Goal: Task Accomplishment & Management: Manage account settings

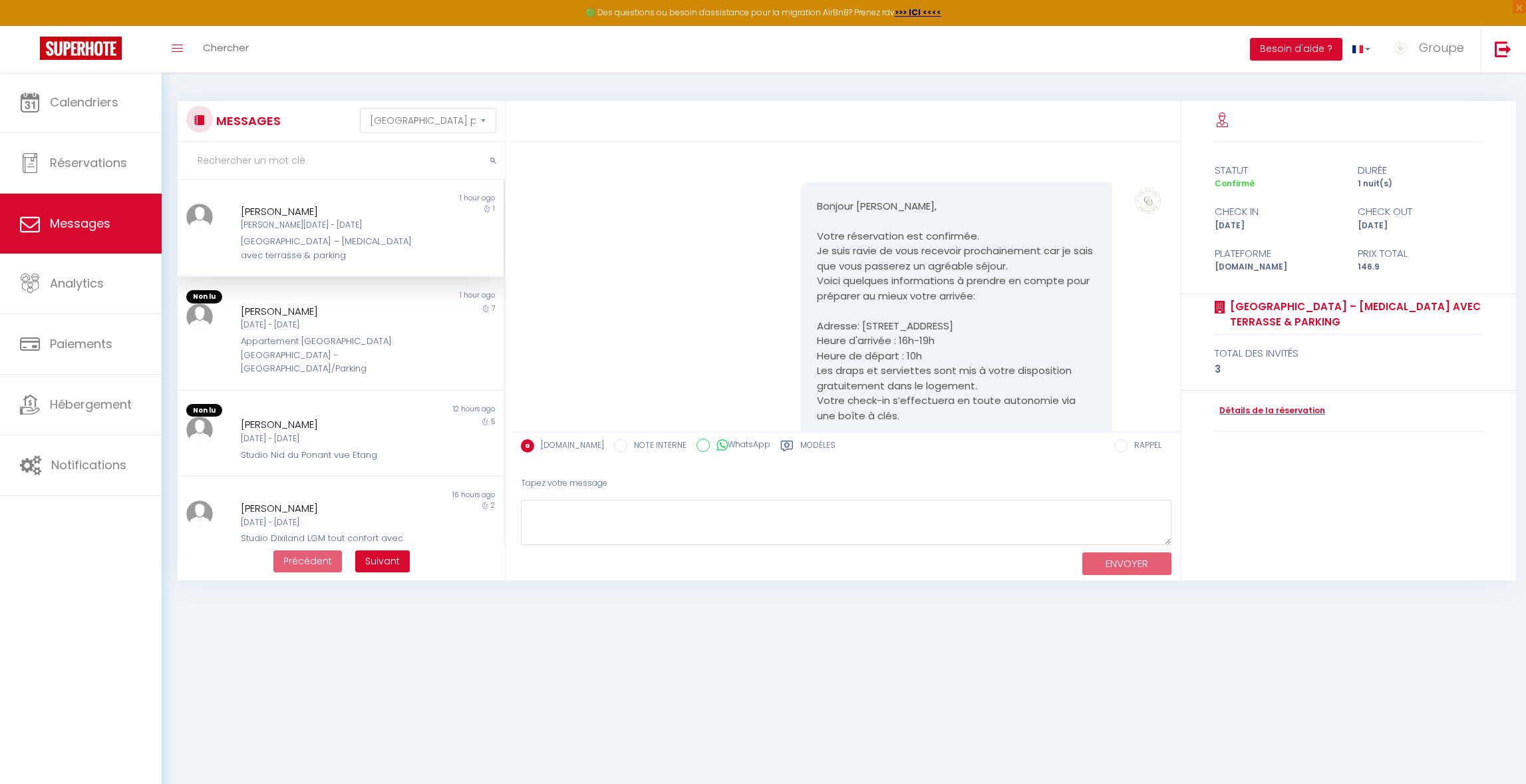
select select "message"
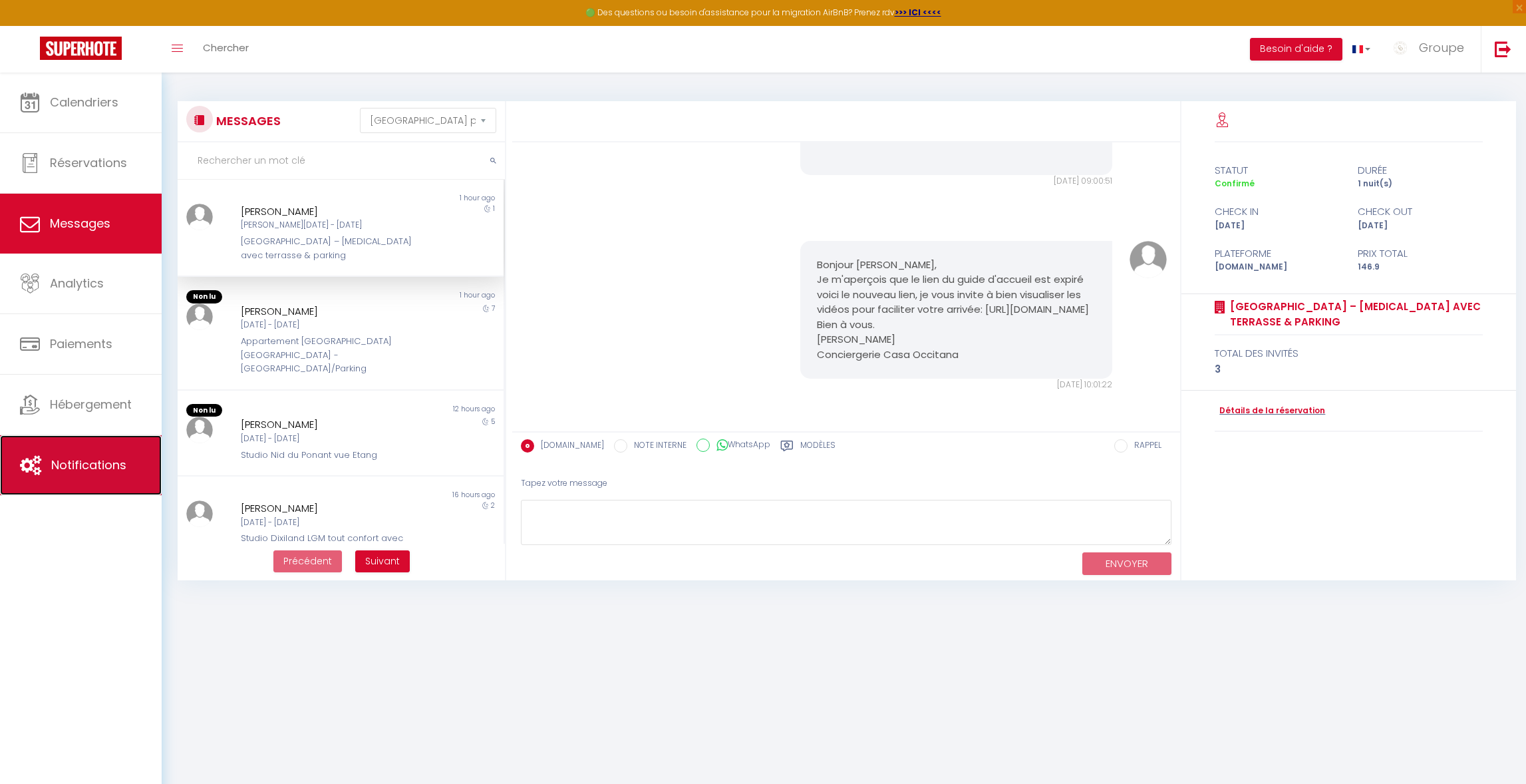
click at [81, 468] on span "Notifications" at bounding box center [89, 465] width 75 height 17
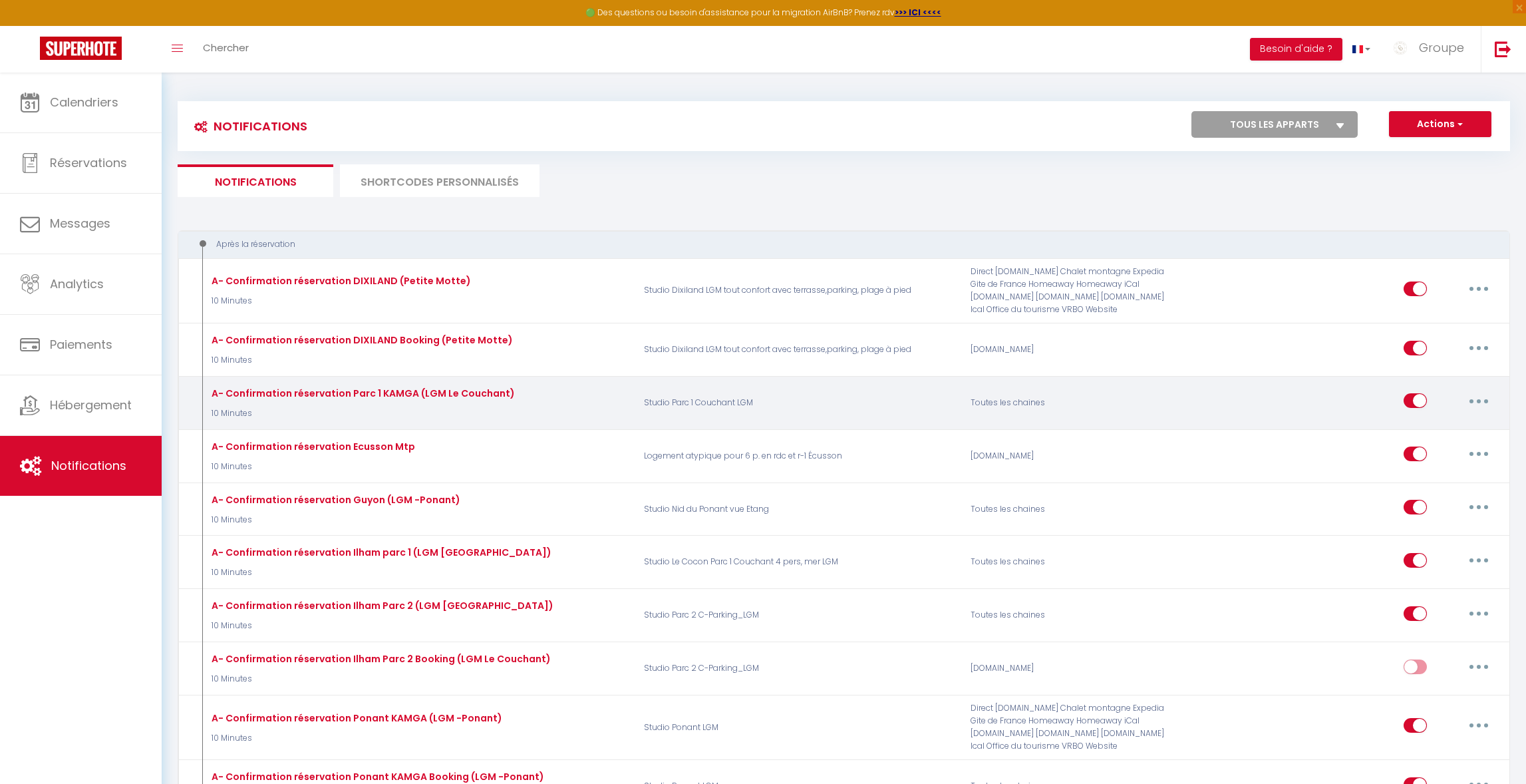
select select
checkbox input "false"
select select
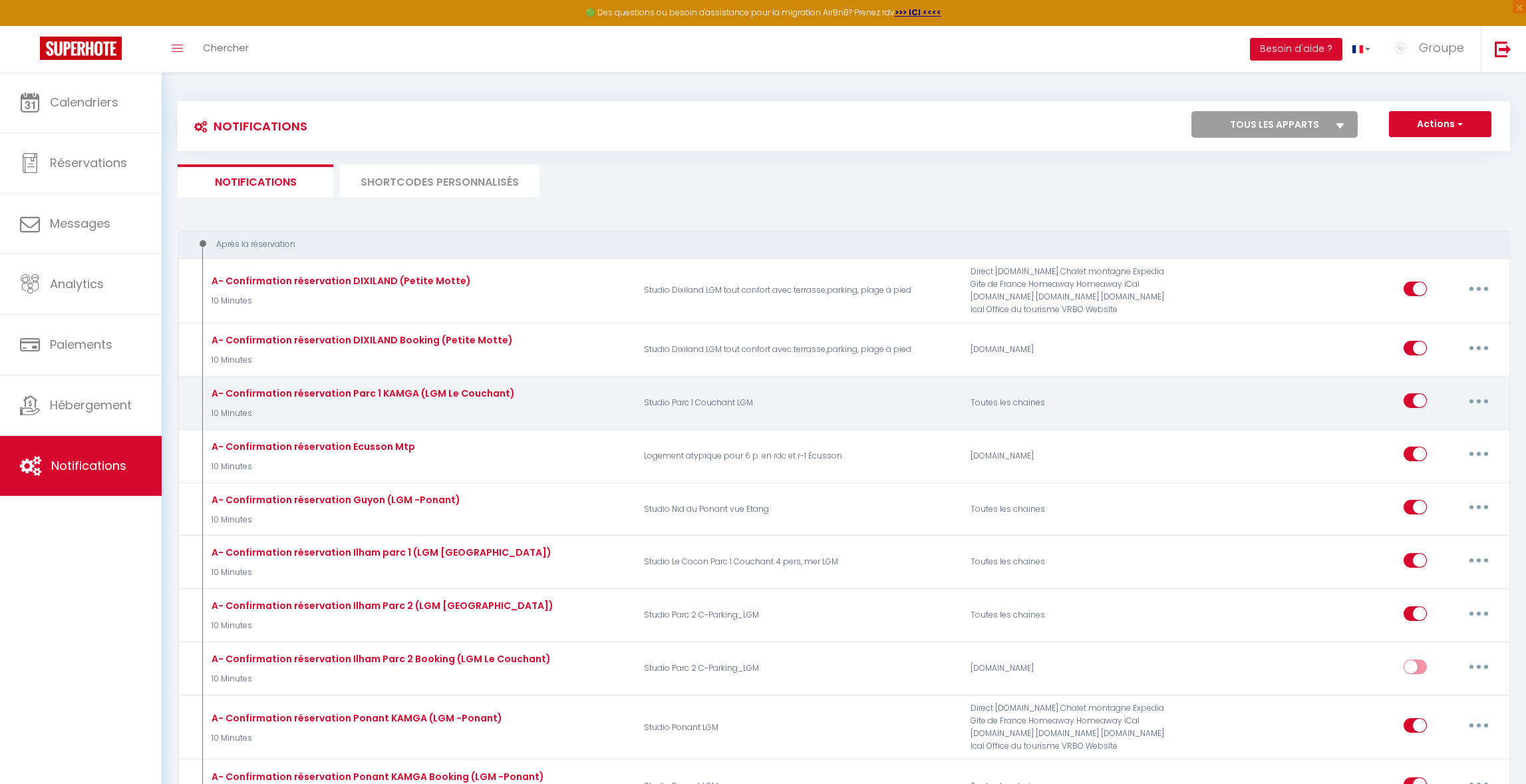
checkbox input "false"
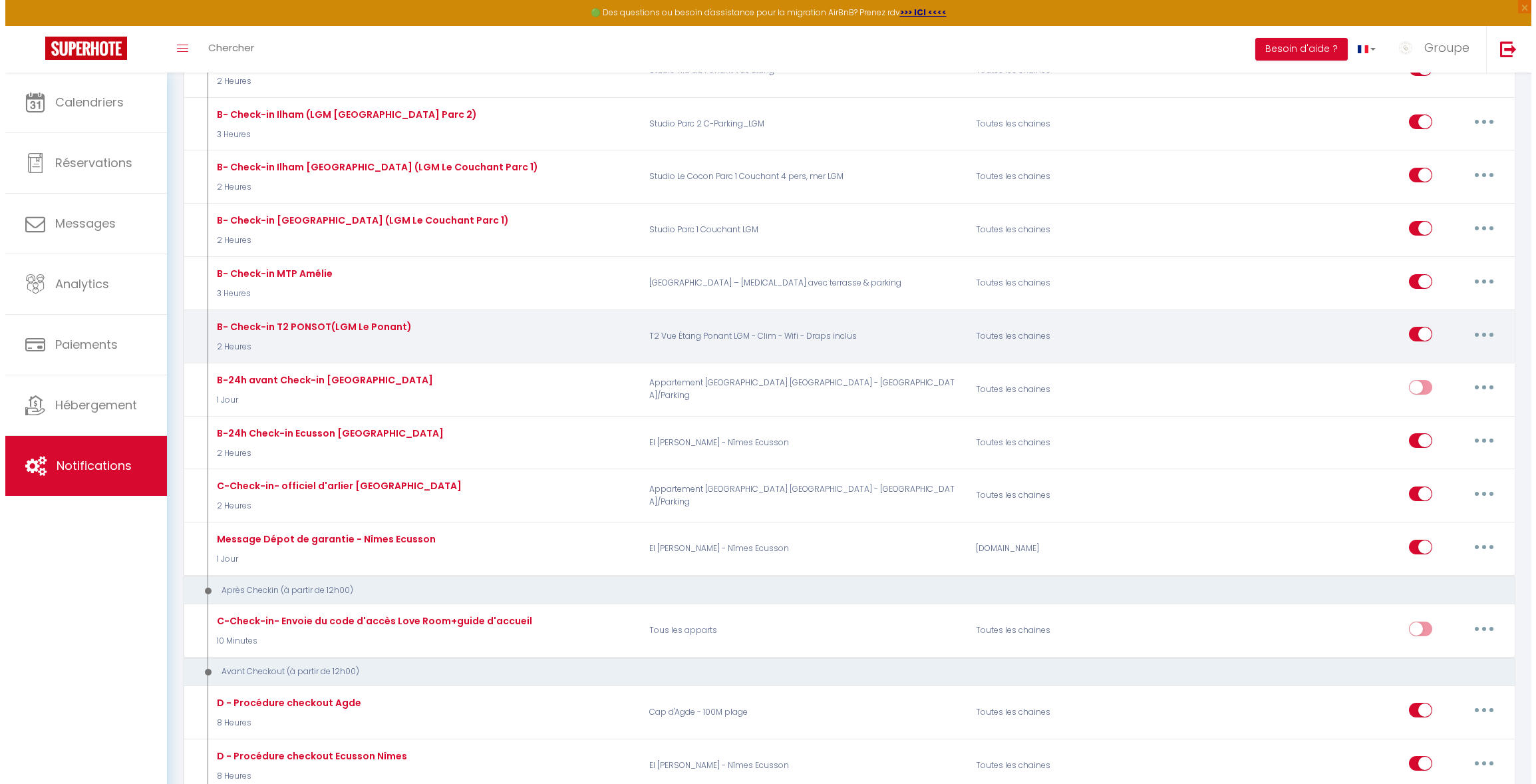
scroll to position [2168, 0]
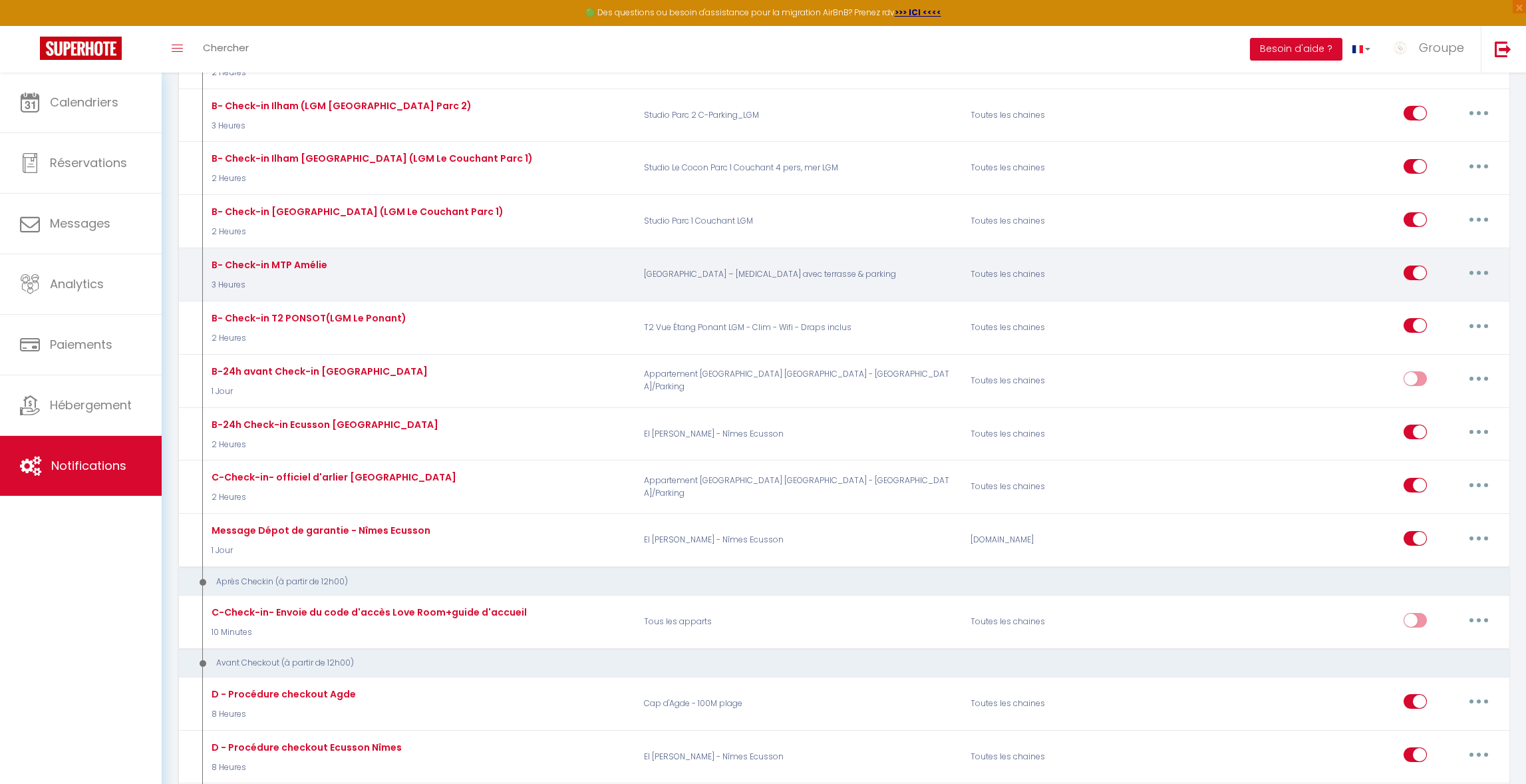
click at [1472, 270] on button "button" at bounding box center [1479, 273] width 37 height 22
click at [1456, 297] on link "Editer" at bounding box center [1445, 302] width 98 height 22
type input "B- Check-in MTP Amélie"
select select "3 Heures"
select select "if_booking_is_paid"
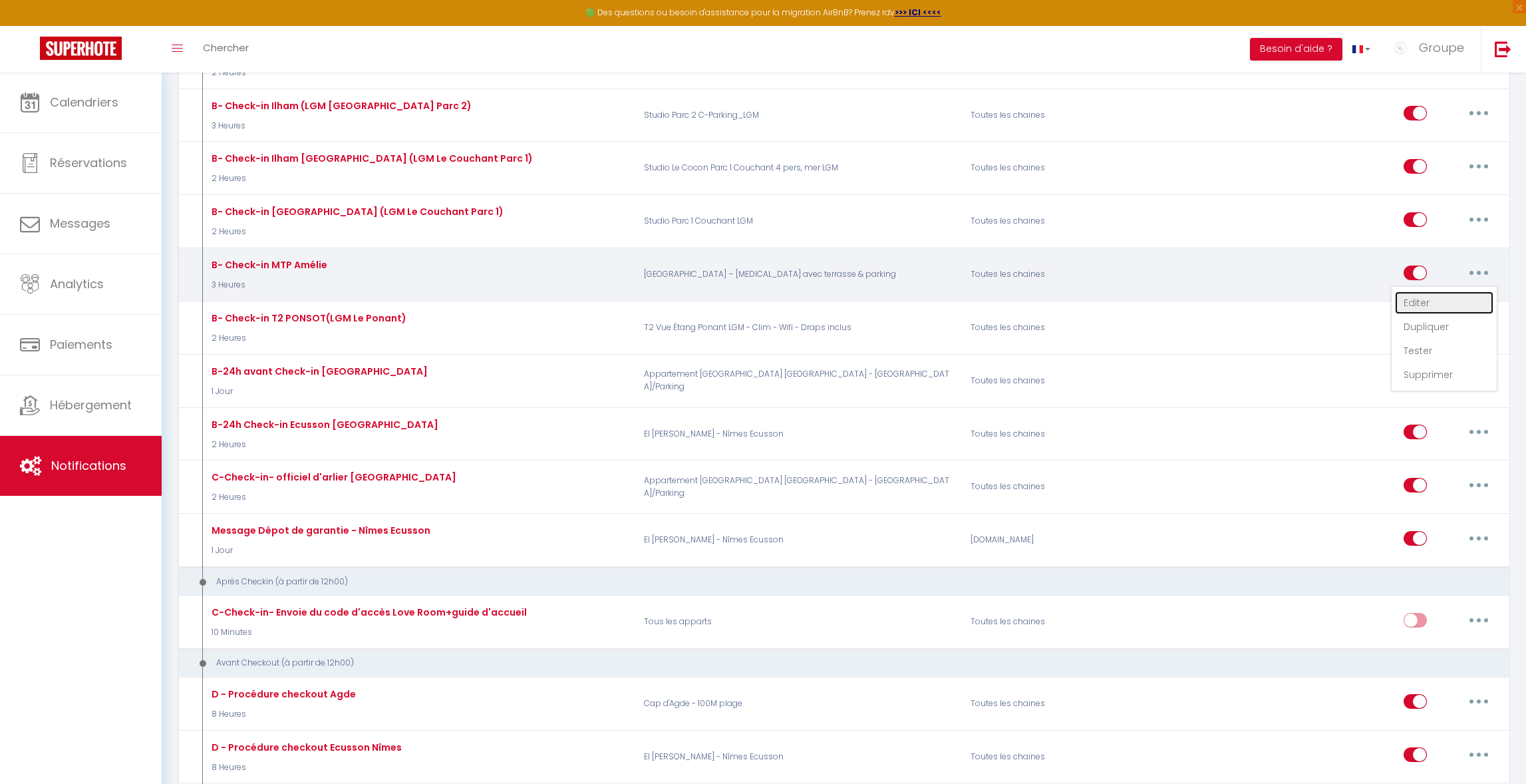
checkbox input "true"
checkbox input "false"
radio input "true"
type input "[GUEST:FIRST_NAME], votre arrivée de ce jour"
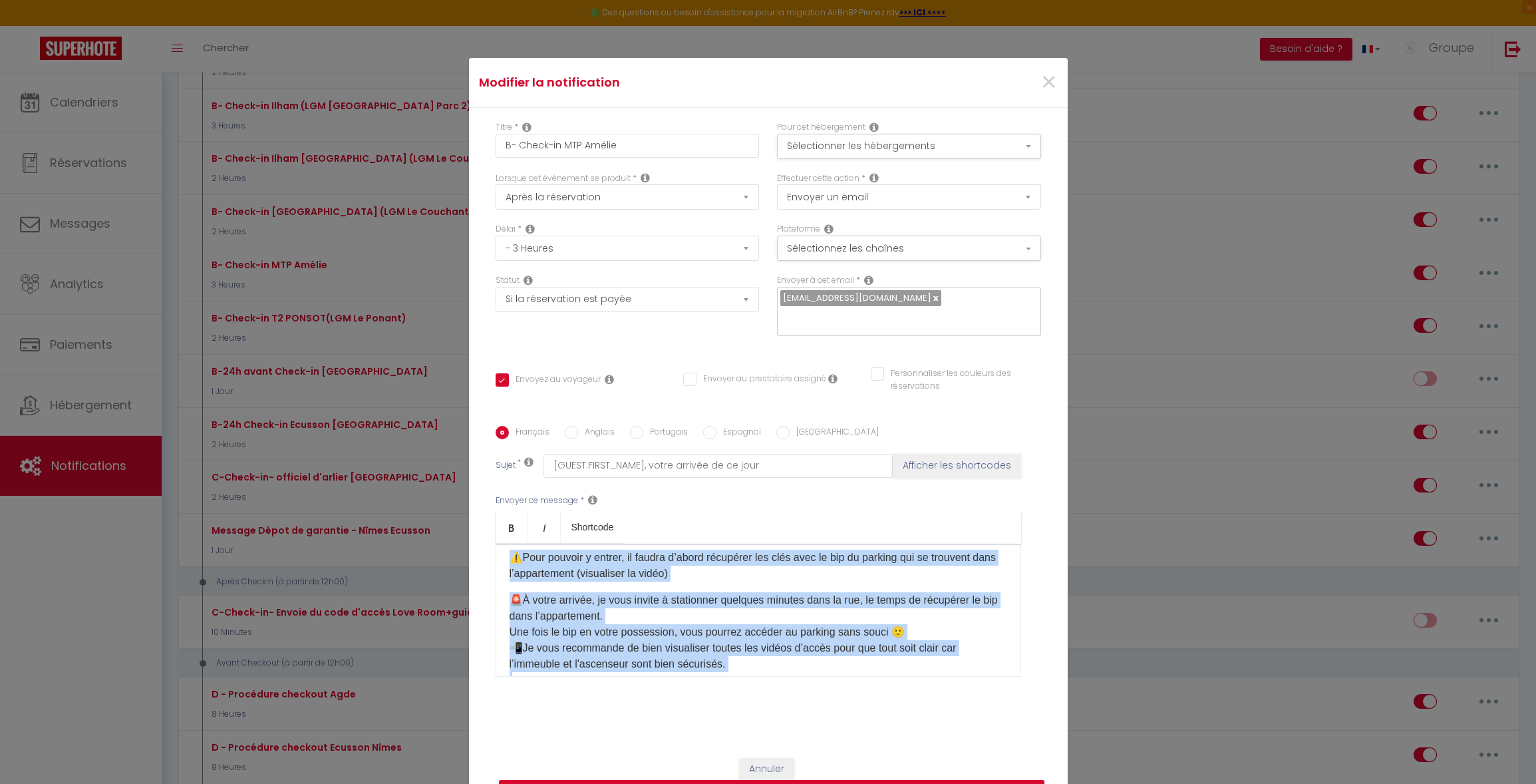
scroll to position [344, 0]
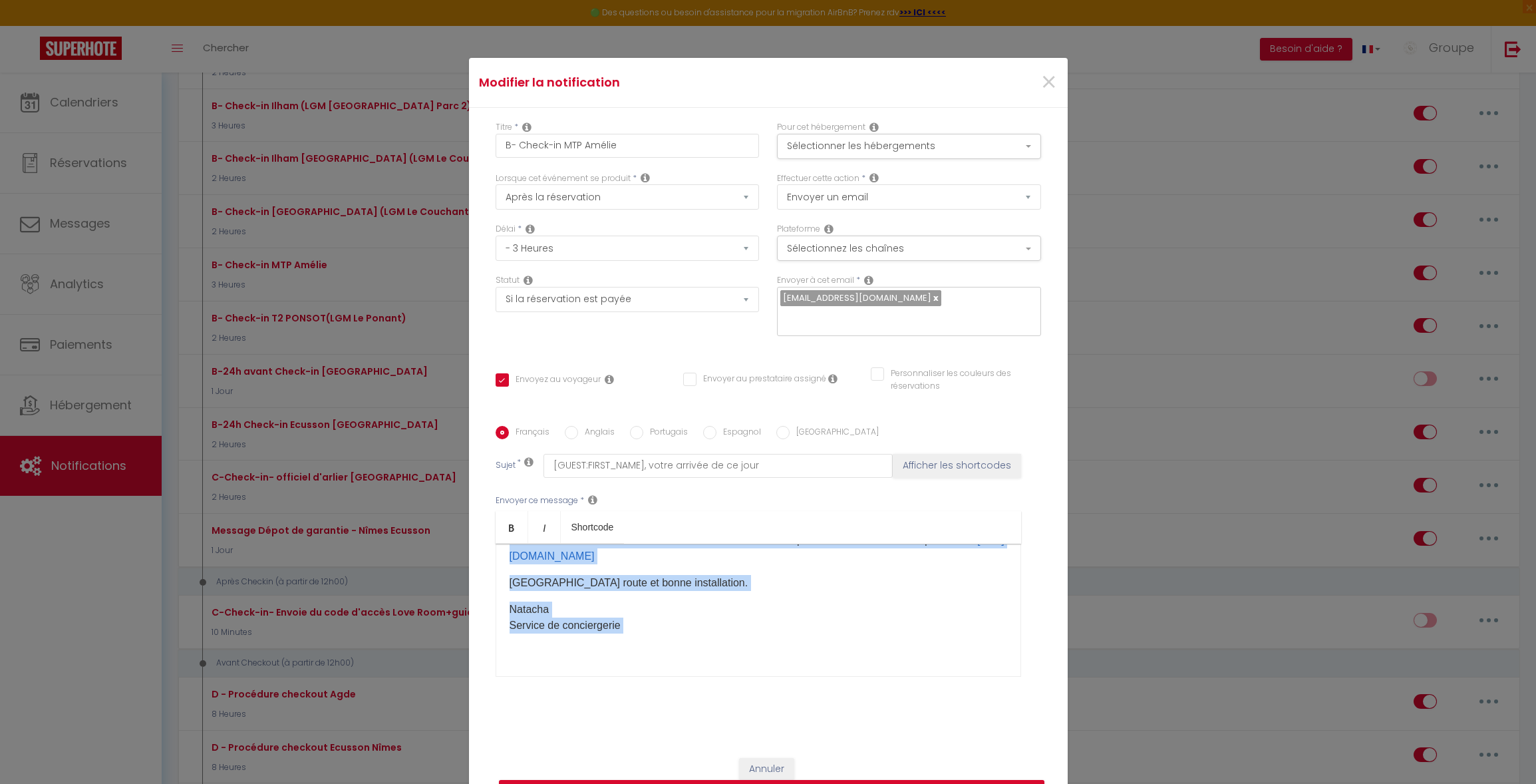
drag, startPoint x: 512, startPoint y: 568, endPoint x: 710, endPoint y: 641, distance: 211.0
click at [710, 641] on div "Bonjour [GUEST:FIRST_NAME]​, J'espère que vous allez bien. Votre arrivée est pr…" at bounding box center [759, 610] width 526 height 133
copy div "Loremip [DOLOR:SITAM_CONS]​, A'elitse doe temp incid utla. Etdol magnaal eni ad…"
